Goal: Check status

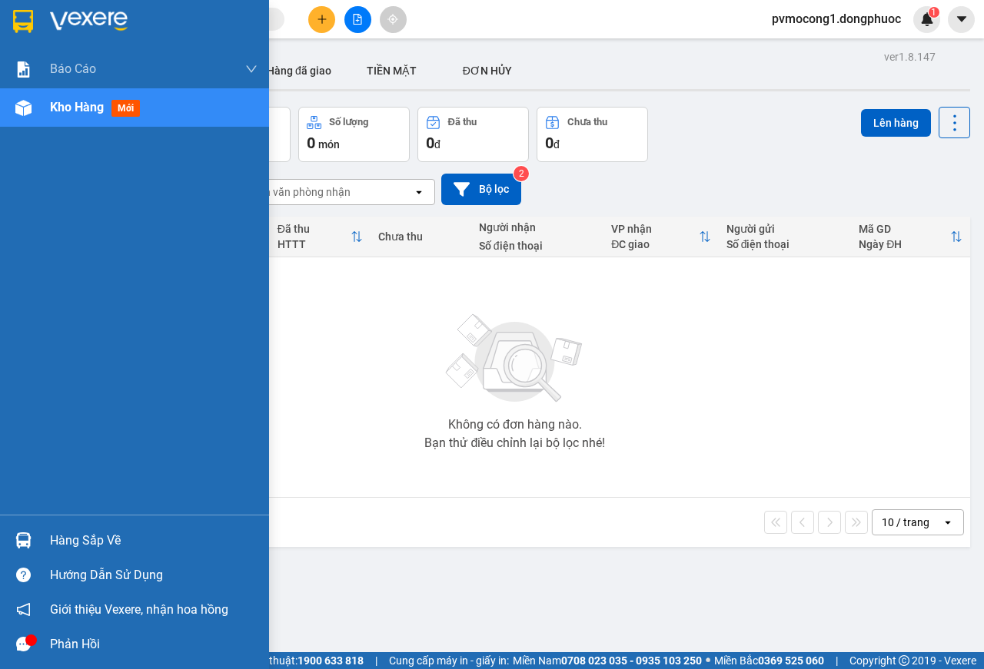
click at [35, 543] on div at bounding box center [23, 540] width 27 height 27
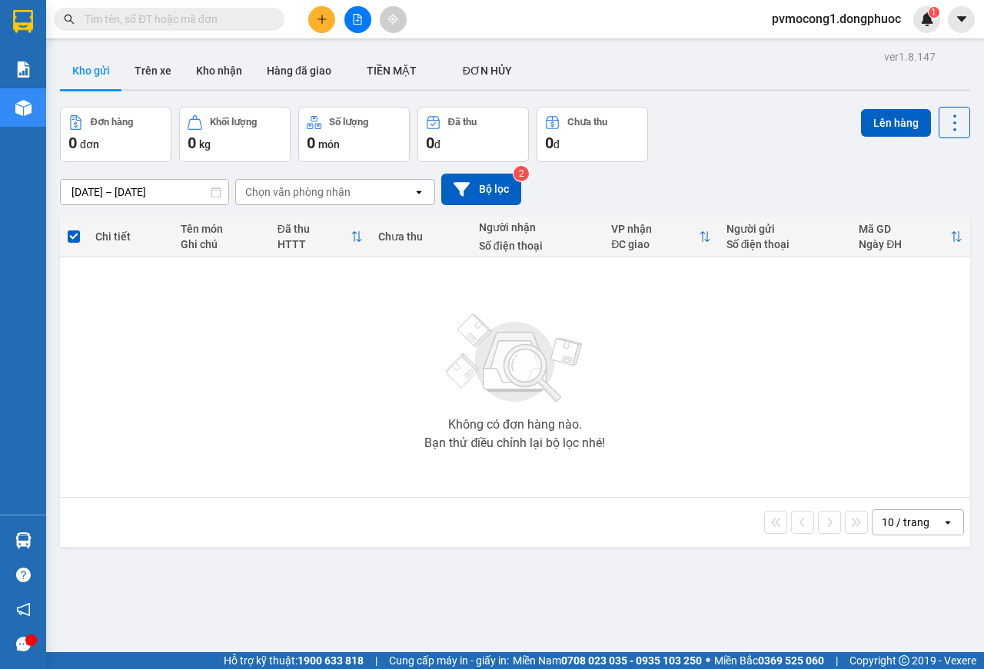
click at [390, 272] on section "Kết quả tìm kiếm ( 1 ) Bộ lọc Mã ĐH Trạng thái Món hàng Tổng cước Chưa cước Nhã…" at bounding box center [492, 334] width 984 height 669
click at [217, 74] on button "Kho nhận" at bounding box center [219, 70] width 71 height 37
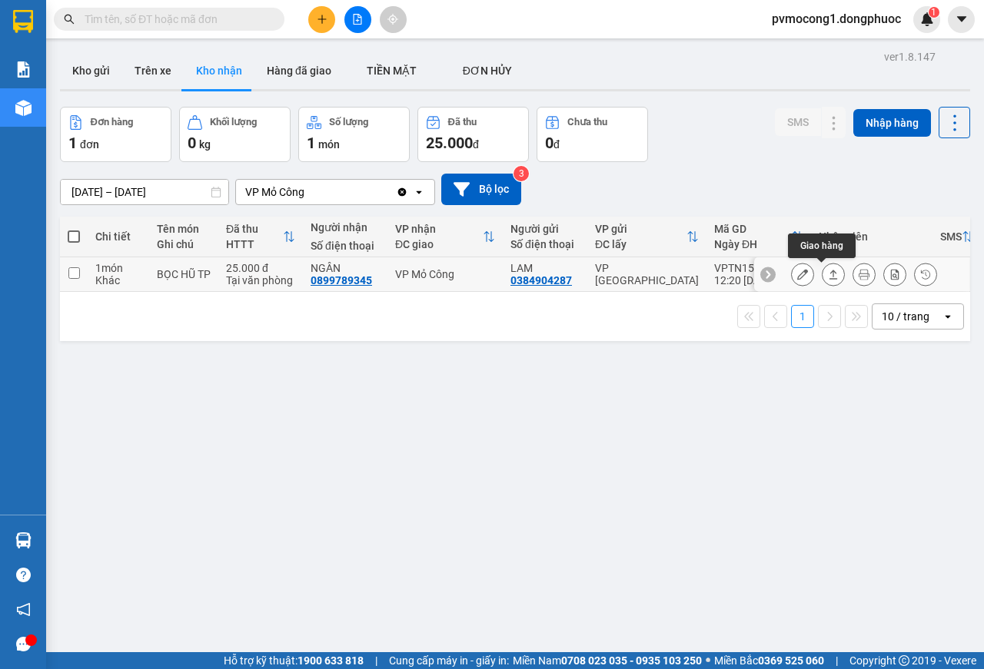
click at [828, 274] on icon at bounding box center [833, 274] width 11 height 11
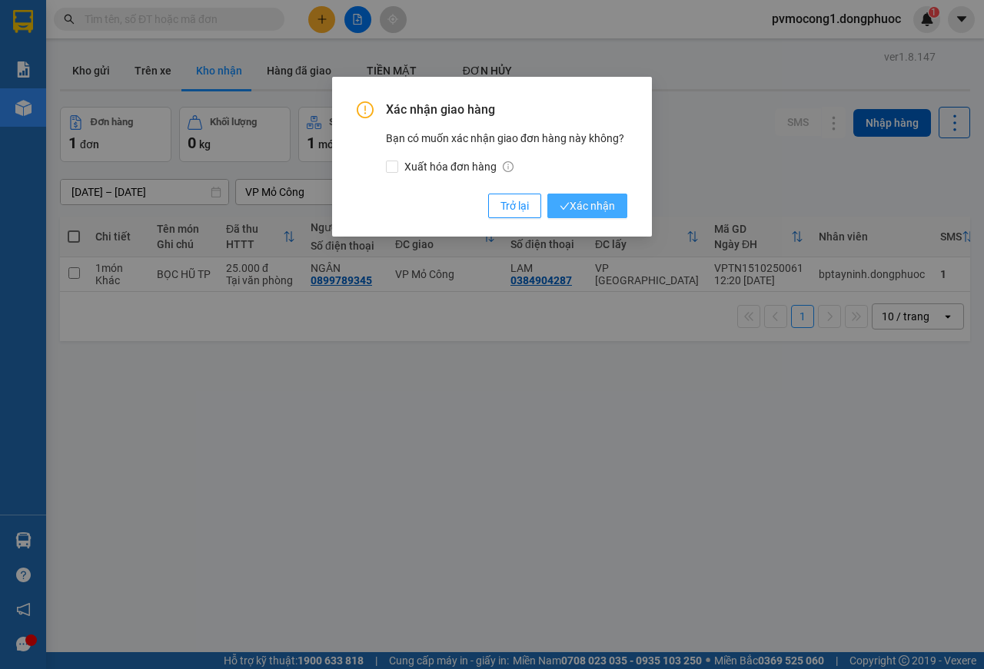
click at [609, 203] on span "Xác nhận" at bounding box center [586, 205] width 55 height 17
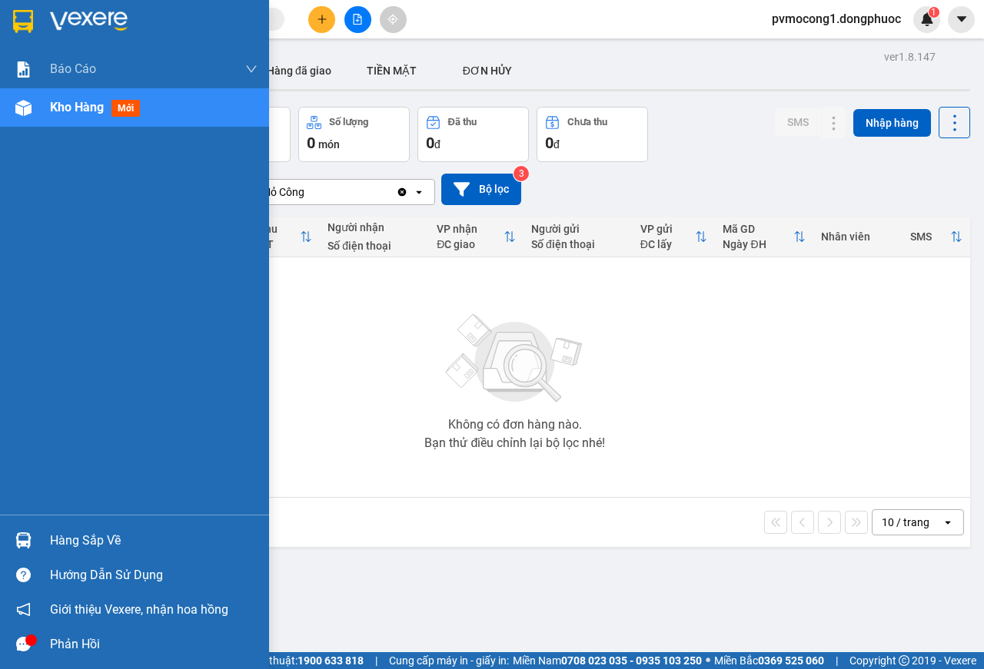
click at [77, 539] on div "Hàng sắp về" at bounding box center [153, 540] width 207 height 23
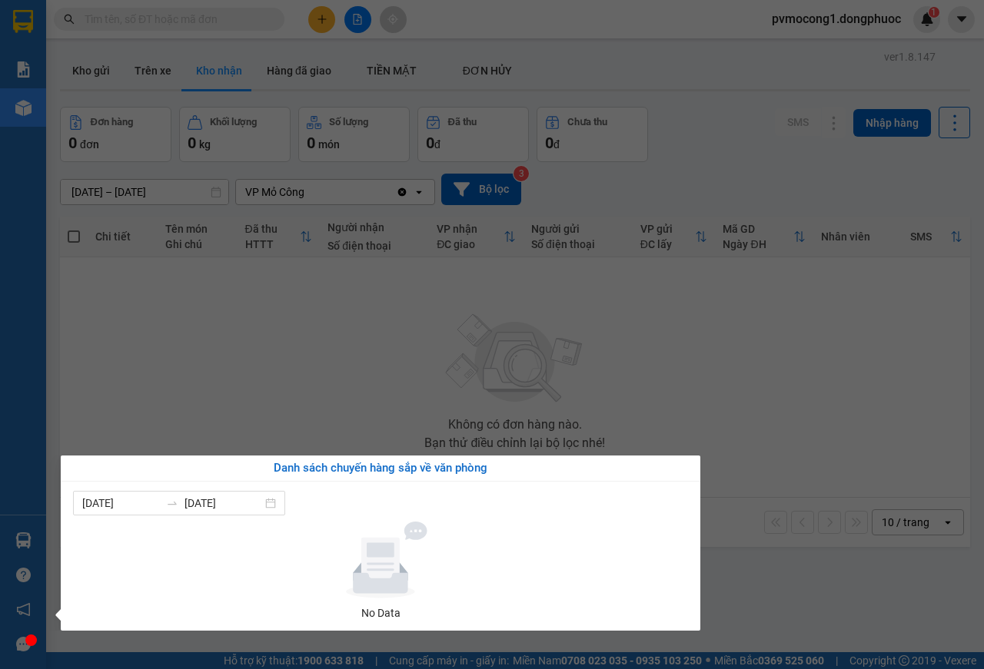
click at [461, 407] on section "Kết quả tìm kiếm ( 1 ) Bộ lọc Mã ĐH Trạng thái Món hàng Tổng cước Chưa cước Nhã…" at bounding box center [492, 334] width 984 height 669
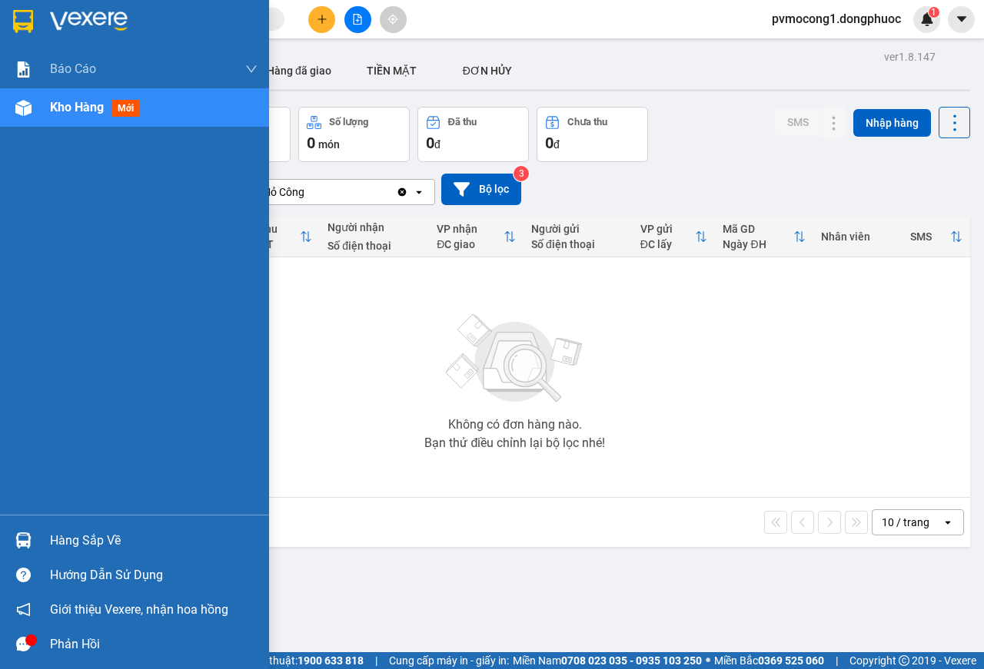
click at [21, 526] on div "Hàng sắp về" at bounding box center [134, 540] width 269 height 35
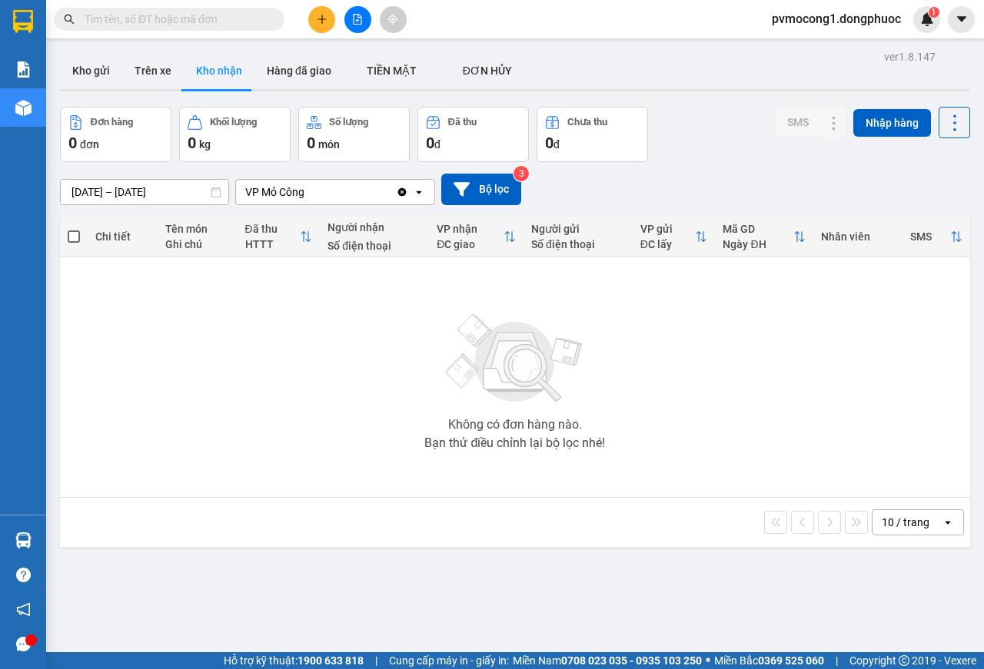
click at [371, 403] on section "Kết quả tìm kiếm ( 1 ) Bộ lọc Mã ĐH Trạng thái Món hàng Tổng cước Chưa cước Nhã…" at bounding box center [492, 334] width 984 height 669
